Goal: Information Seeking & Learning: Find specific page/section

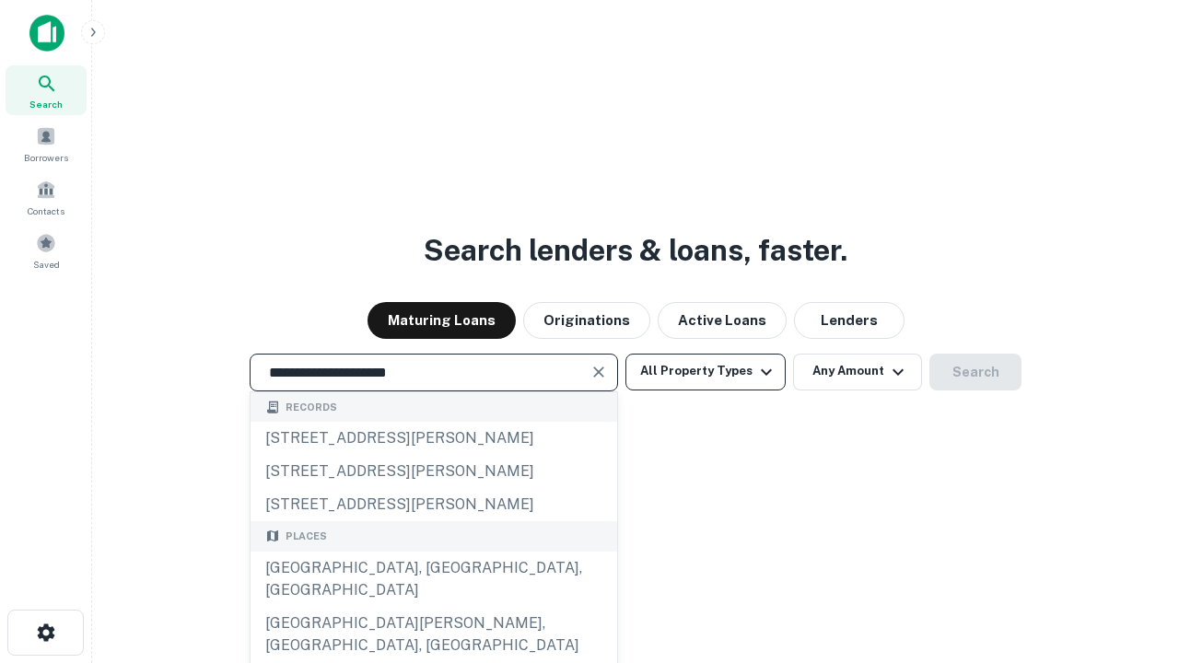
click at [433, 607] on div "[GEOGRAPHIC_DATA], [GEOGRAPHIC_DATA], [GEOGRAPHIC_DATA]" at bounding box center [434, 579] width 367 height 55
click at [706, 371] on button "All Property Types" at bounding box center [706, 372] width 160 height 37
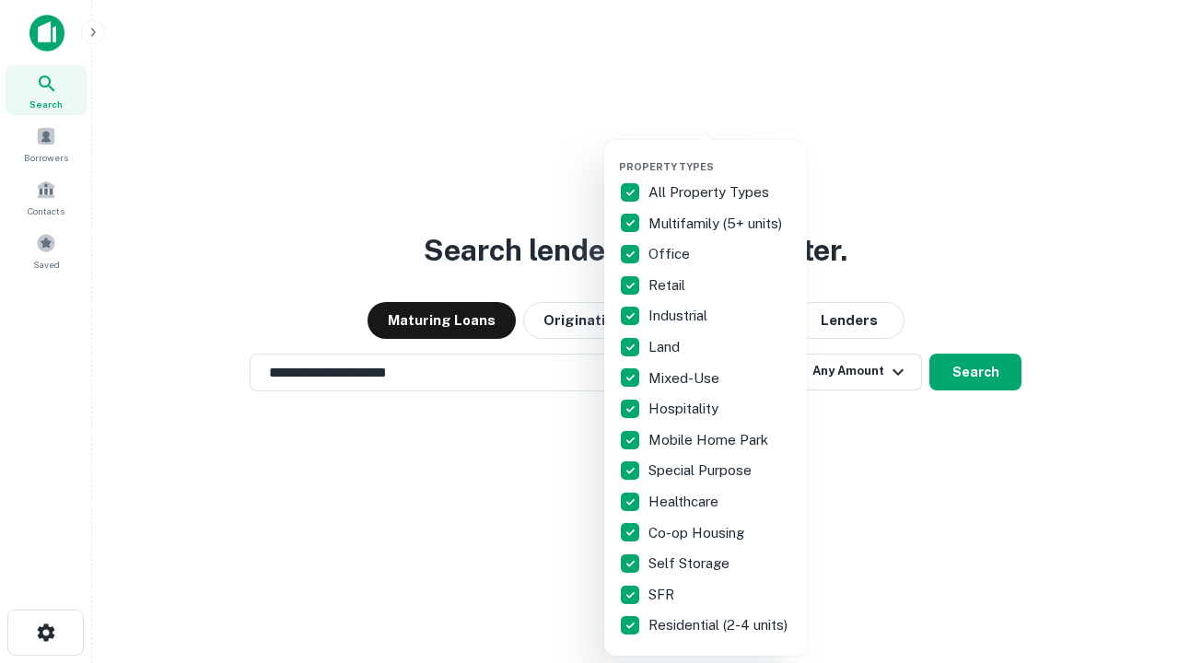
type input "**********"
click at [720, 155] on button "button" at bounding box center [720, 155] width 203 height 1
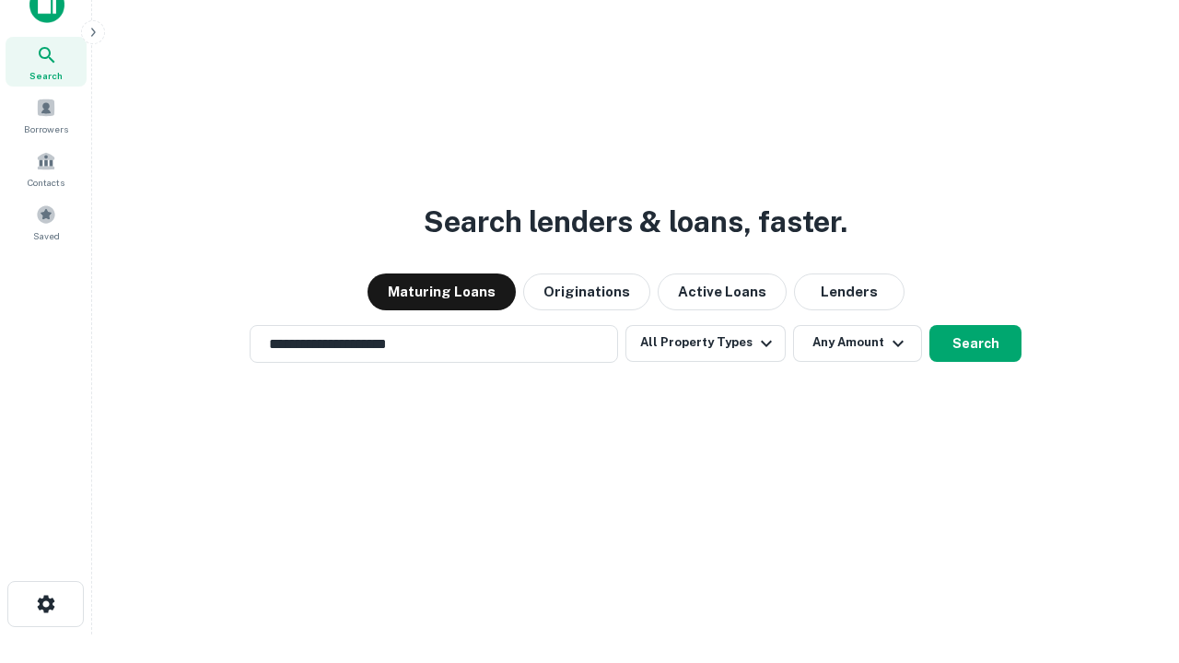
scroll to position [11, 222]
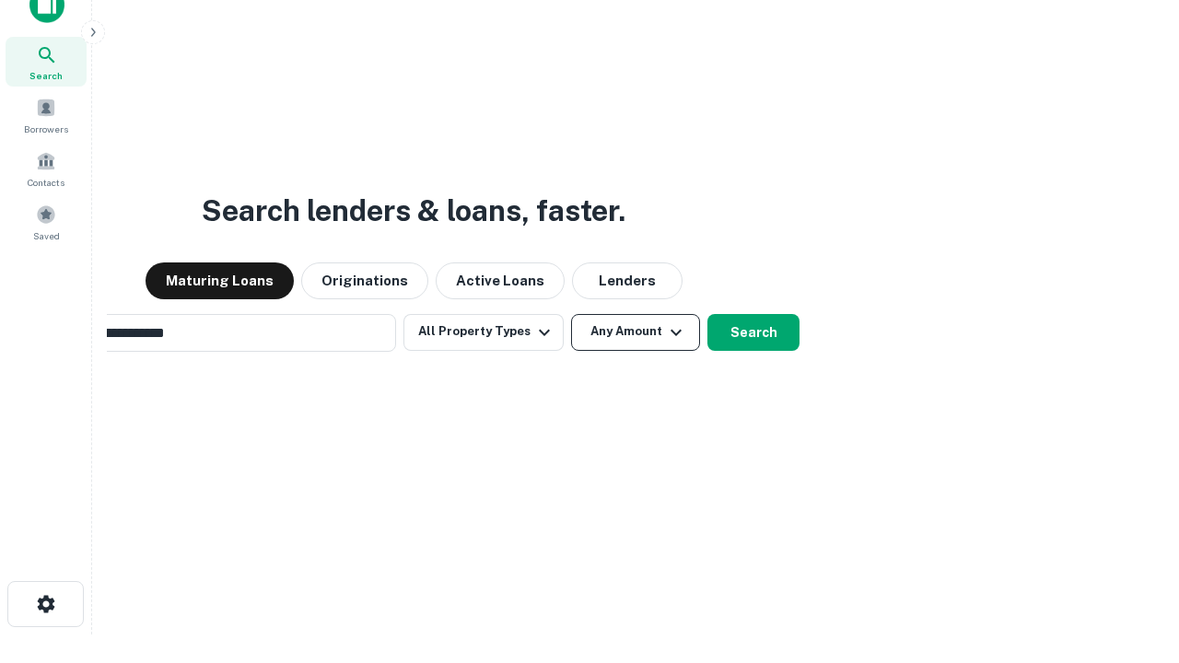
click at [571, 314] on button "Any Amount" at bounding box center [635, 332] width 129 height 37
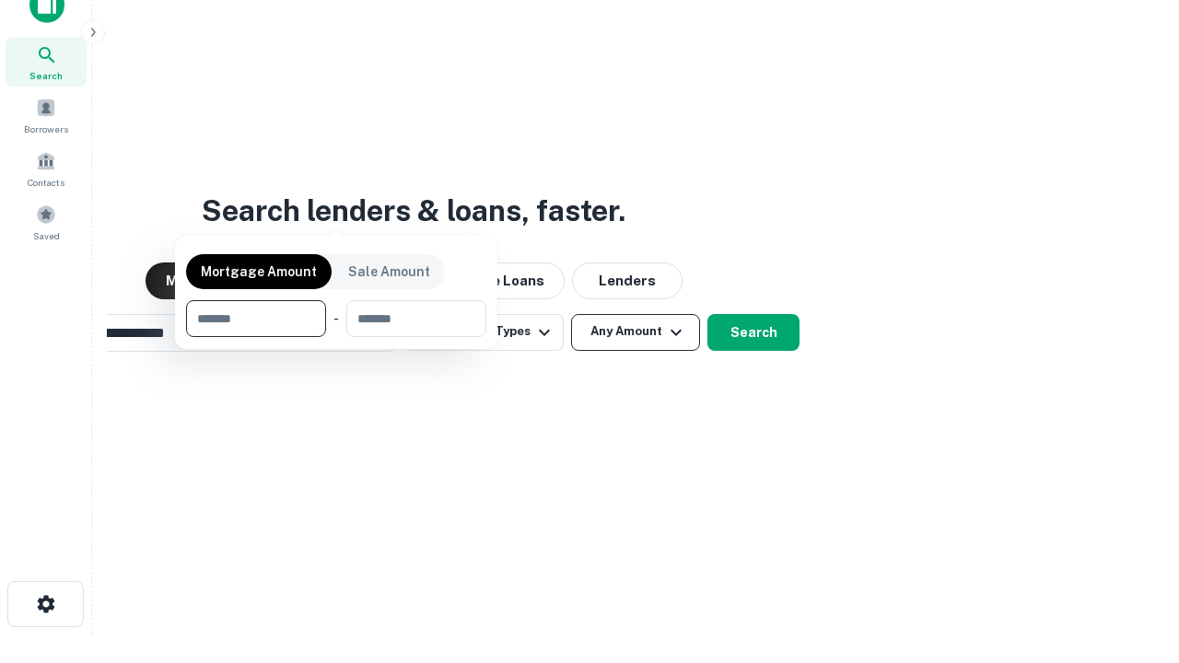
scroll to position [29, 0]
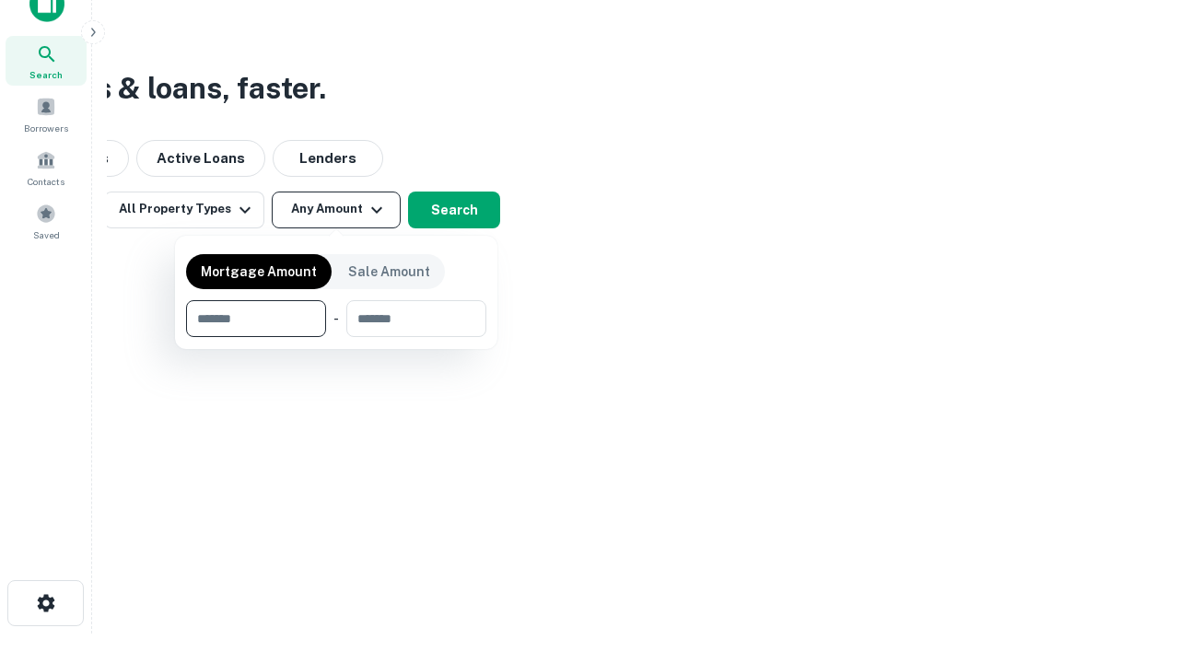
type input "*******"
click at [336, 337] on button "button" at bounding box center [336, 337] width 300 height 1
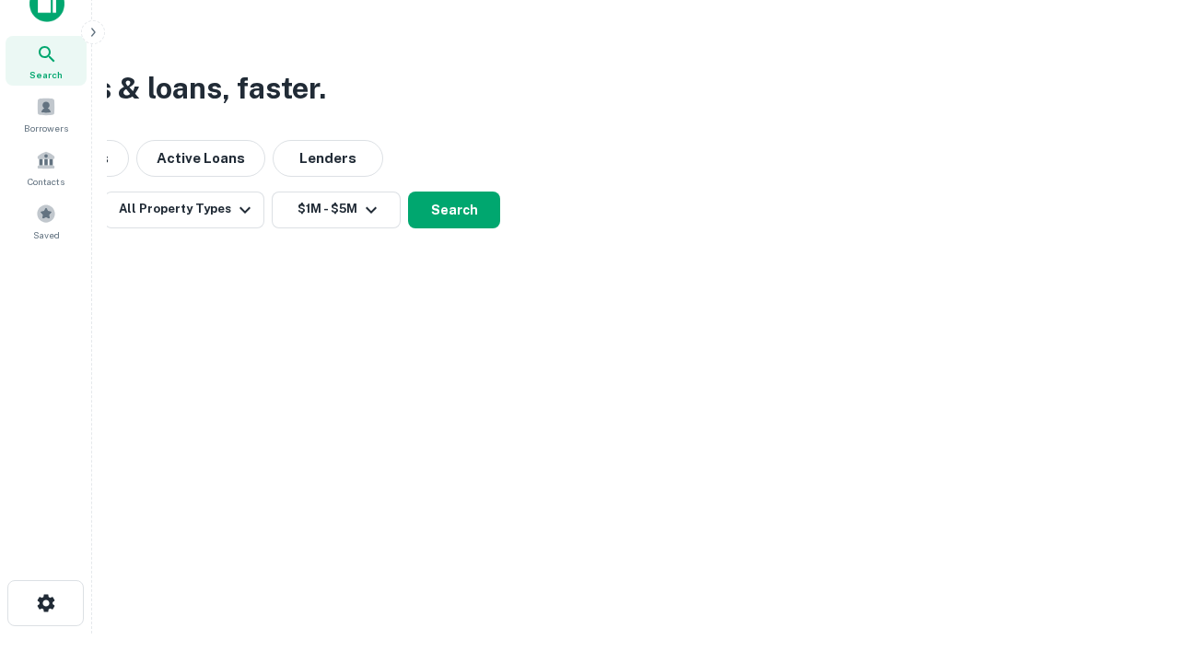
scroll to position [29, 0]
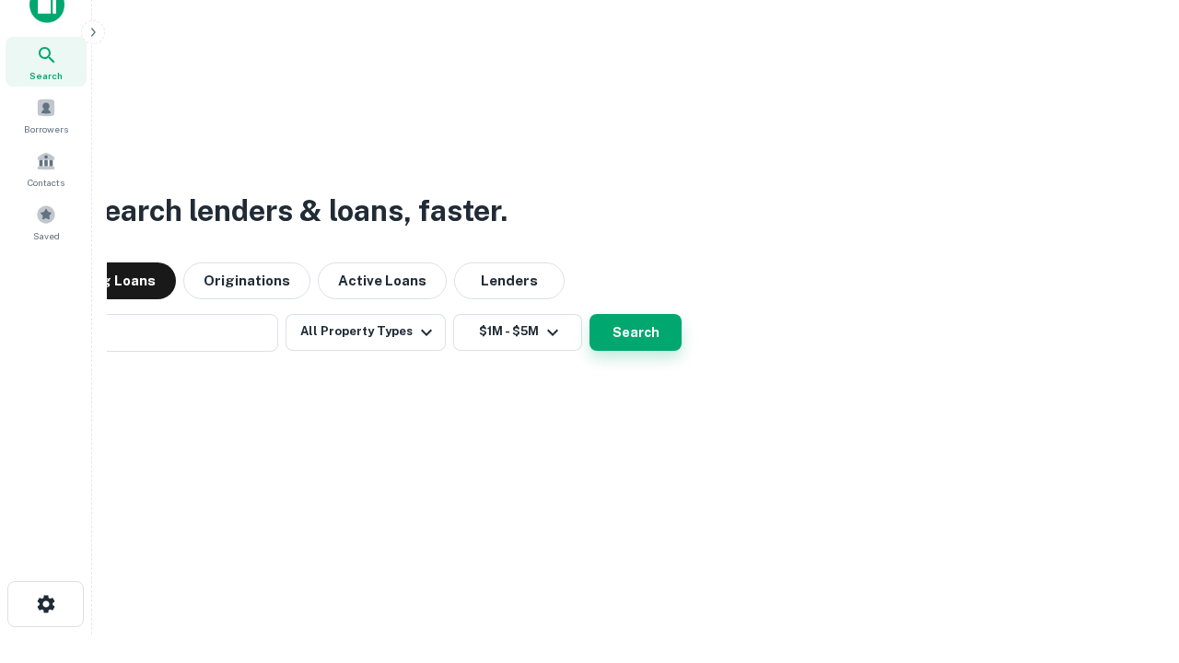
click at [590, 314] on button "Search" at bounding box center [636, 332] width 92 height 37
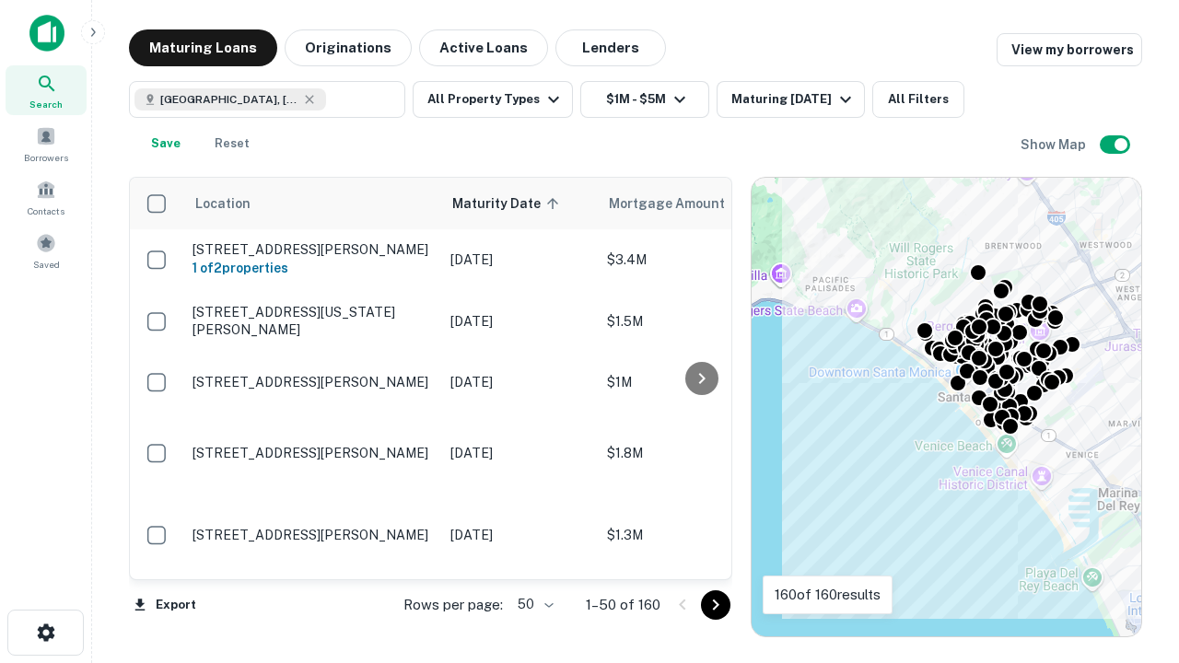
click at [532, 604] on body "Search Borrowers Contacts Saved Maturing Loans Originations Active Loans Lender…" at bounding box center [589, 331] width 1179 height 663
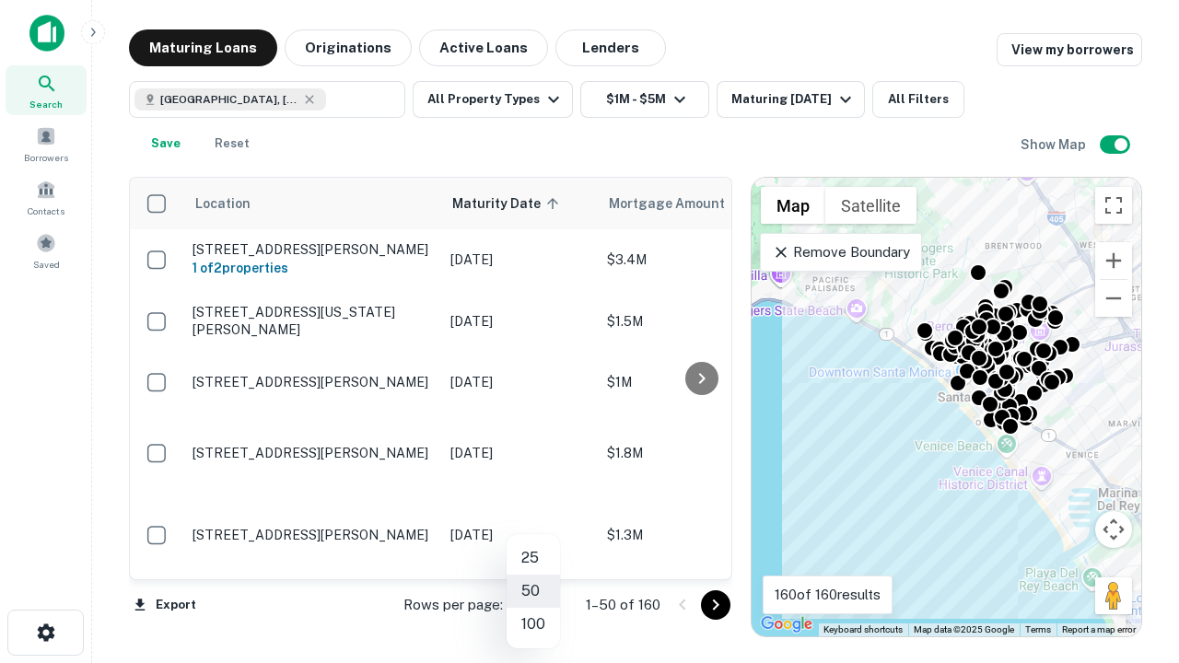
click at [533, 558] on li "25" at bounding box center [533, 558] width 53 height 33
